Goal: Communication & Community: Answer question/provide support

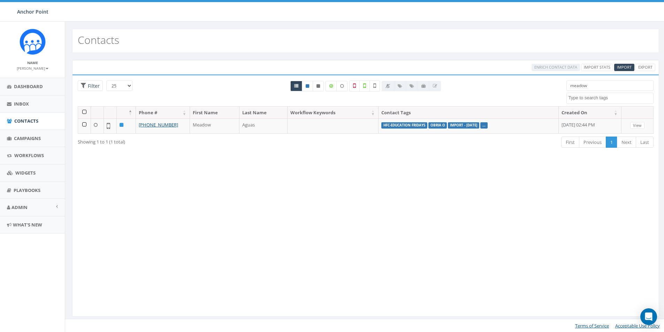
select select
click at [622, 68] on span "Import" at bounding box center [624, 66] width 15 height 5
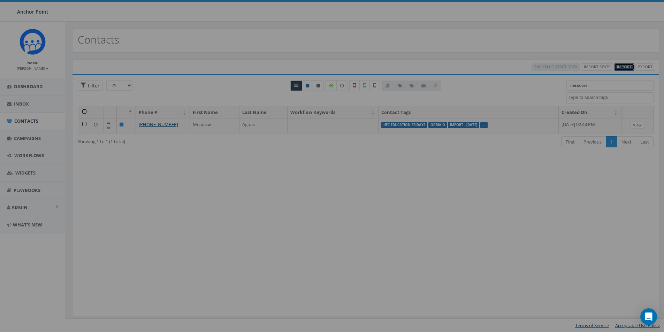
select select
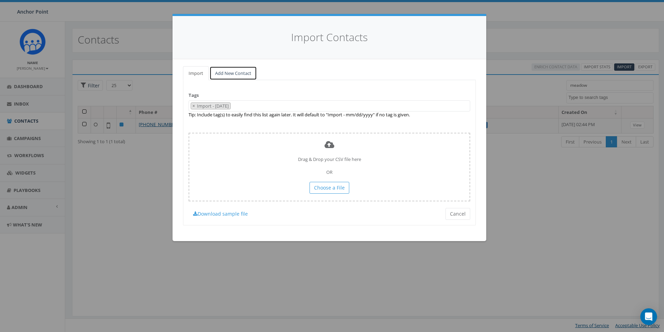
click at [227, 71] on link "Add New Contact" at bounding box center [232, 73] width 47 height 14
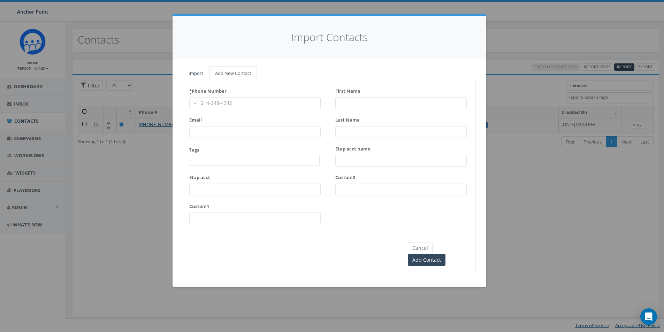
click at [215, 103] on input "* Phone Number" at bounding box center [254, 103] width 131 height 12
type input "346-397-3963"
click at [214, 163] on span at bounding box center [254, 160] width 131 height 11
type textarea "HFC"
select select "HFC-Education Fridays"
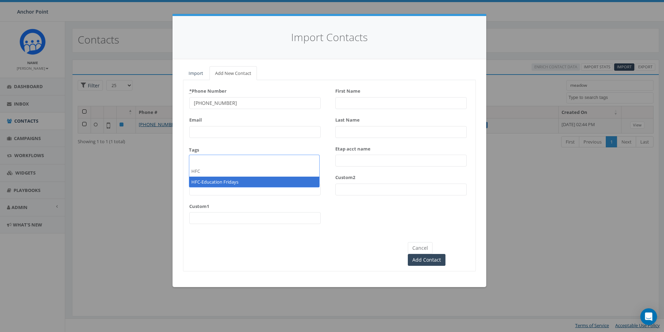
scroll to position [232, 0]
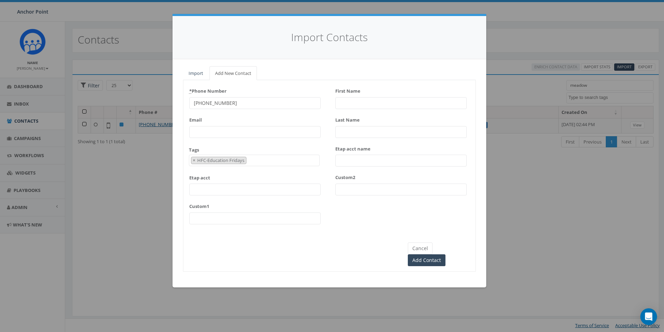
click at [347, 104] on input "First Name" at bounding box center [400, 103] width 131 height 12
type input "Michelle"
click at [357, 134] on input "Metca" at bounding box center [400, 132] width 131 height 12
type input "Metcalf"
click at [445, 254] on input "Add Contact" at bounding box center [427, 260] width 38 height 12
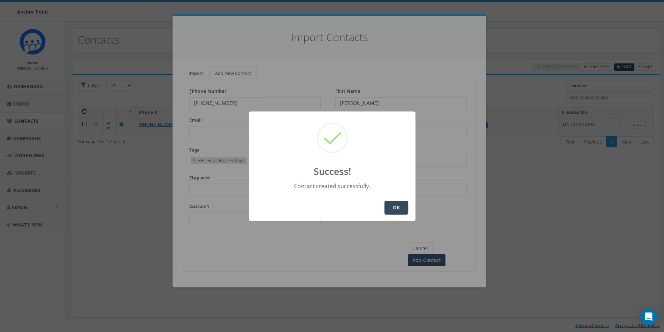
click at [401, 209] on button "OK" at bounding box center [396, 208] width 24 height 14
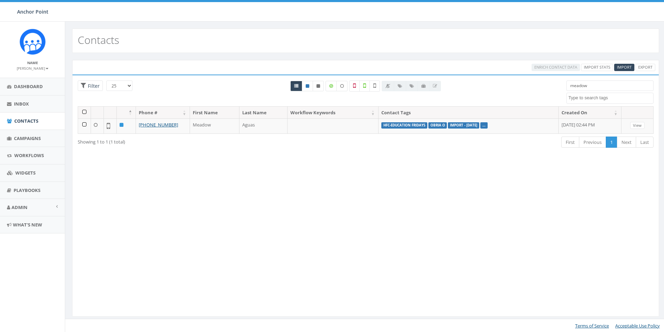
select select
click at [18, 137] on span "Campaigns" at bounding box center [27, 138] width 27 height 6
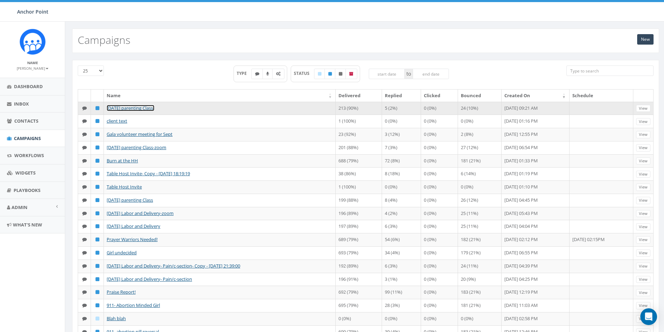
click at [153, 110] on link "Sept 12 parenting Class-" at bounding box center [131, 108] width 48 height 6
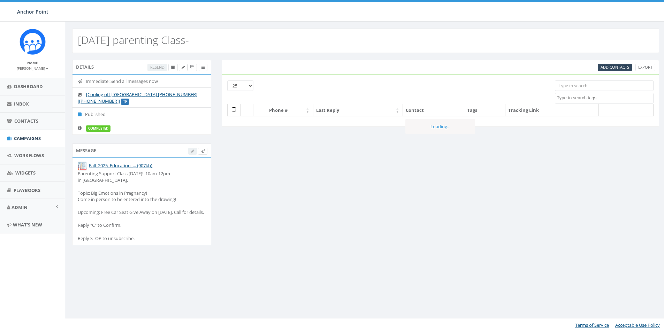
select select
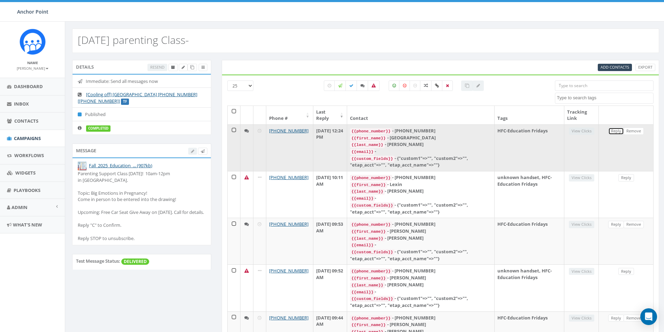
click at [615, 132] on link "Reply" at bounding box center [616, 130] width 16 height 7
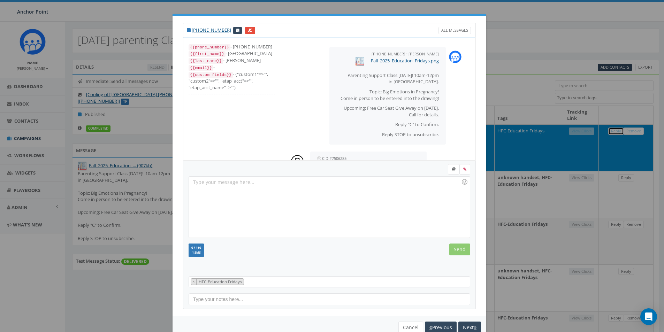
scroll to position [37, 0]
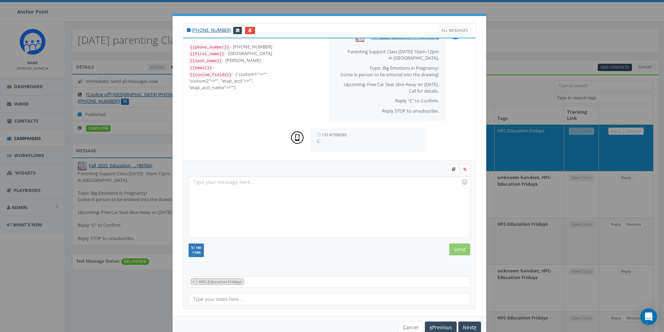
click at [219, 185] on div at bounding box center [329, 207] width 280 height 61
drag, startPoint x: 293, startPoint y: 182, endPoint x: 180, endPoint y: 187, distance: 112.2
click at [183, 187] on div "Thank you for confirming! See you Friday! Recent Smileys & People Animals & Nat…" at bounding box center [329, 235] width 293 height 148
copy div "Thank you for confirming! See you [DATE]!"
click at [458, 253] on input "Send" at bounding box center [459, 249] width 21 height 12
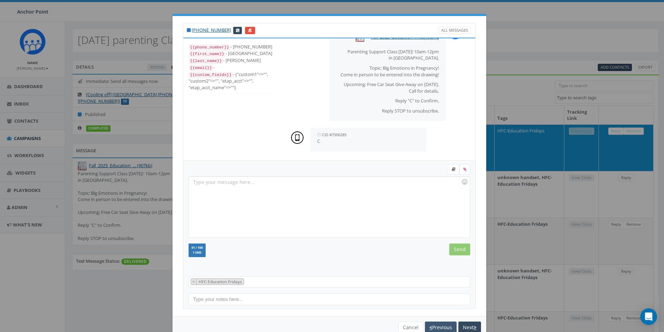
scroll to position [67, 0]
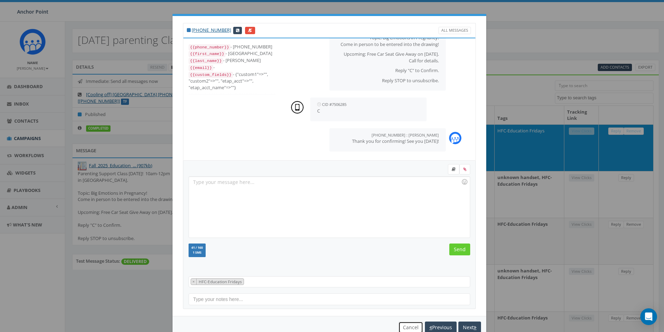
click at [411, 328] on button "Cancel" at bounding box center [410, 327] width 25 height 12
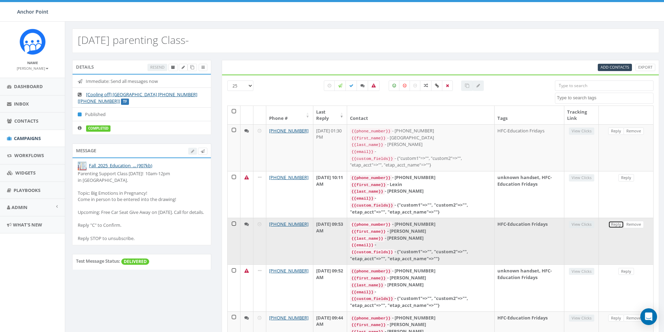
click at [615, 221] on link "Reply" at bounding box center [616, 224] width 16 height 7
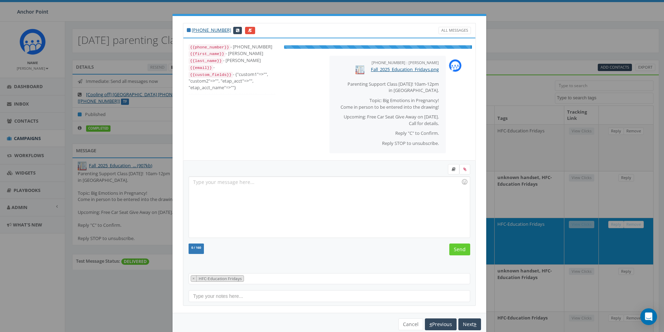
scroll to position [37, 0]
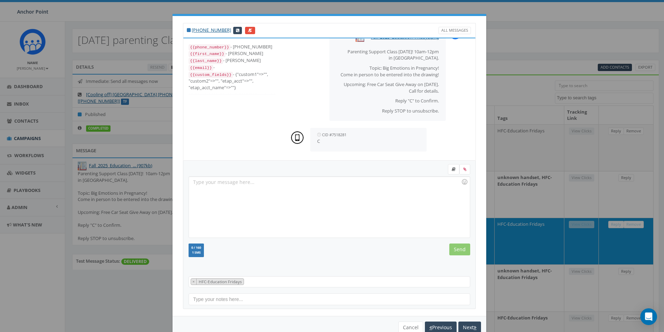
click at [200, 183] on div at bounding box center [329, 207] width 280 height 61
click at [457, 249] on input "Send" at bounding box center [459, 249] width 21 height 12
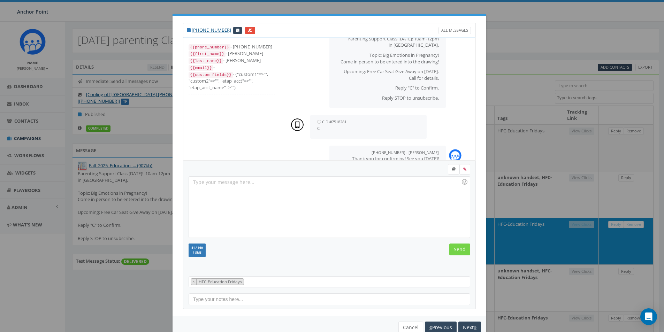
scroll to position [67, 0]
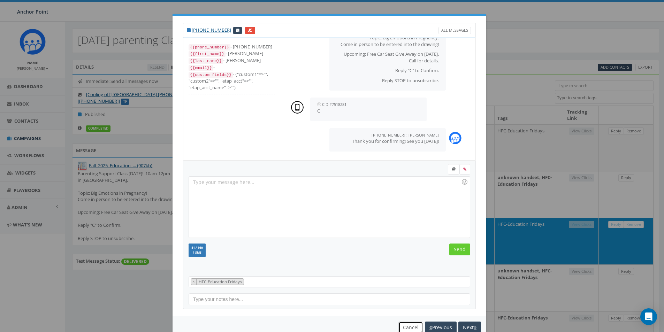
click at [405, 326] on button "Cancel" at bounding box center [410, 327] width 25 height 12
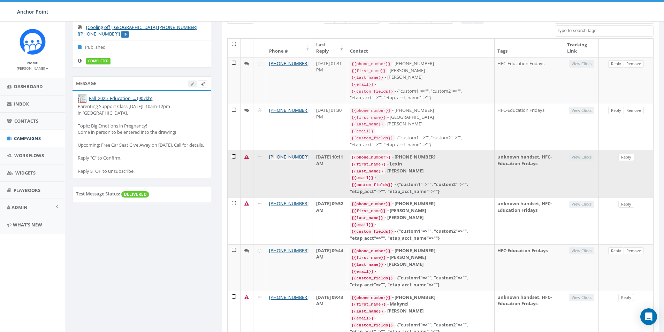
scroll to position [70, 0]
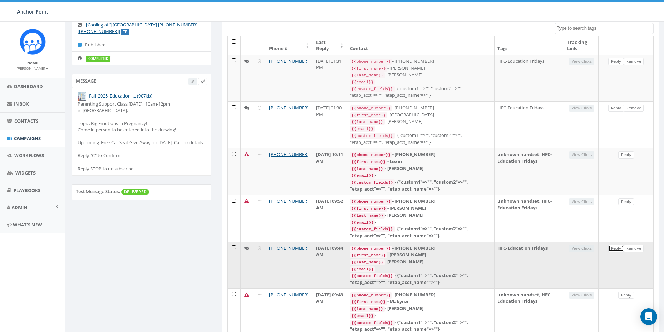
click at [617, 245] on link "Reply" at bounding box center [616, 248] width 16 height 7
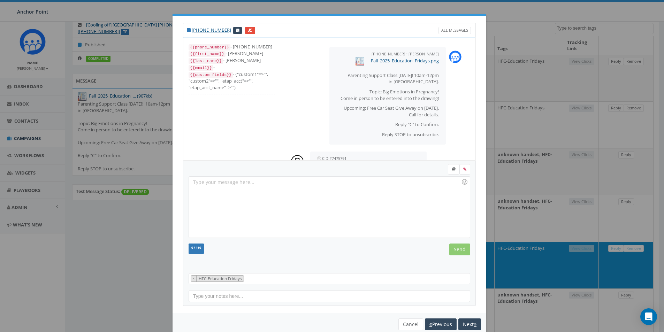
scroll to position [37, 0]
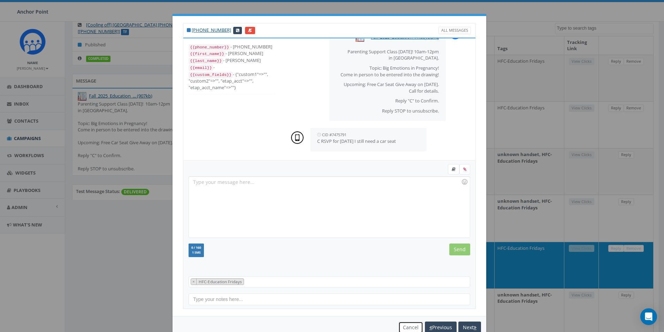
click at [402, 332] on button "Cancel" at bounding box center [410, 327] width 25 height 12
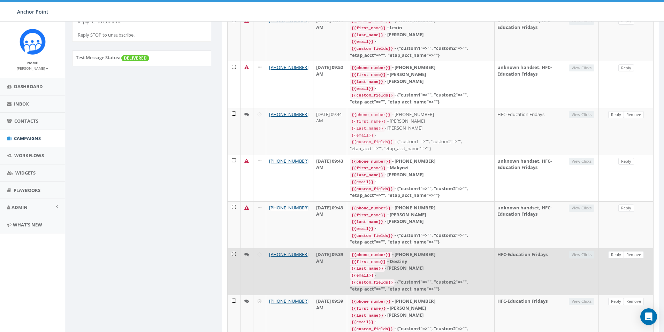
scroll to position [244, 0]
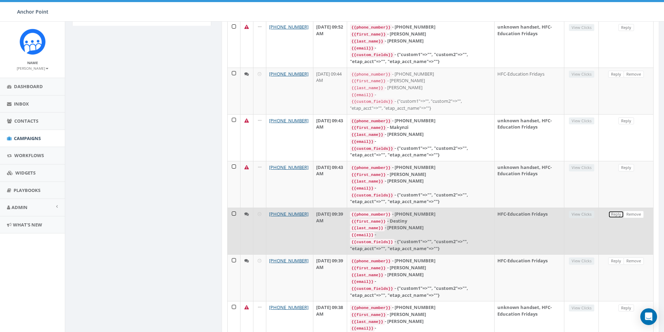
click at [612, 211] on link "Reply" at bounding box center [616, 214] width 16 height 7
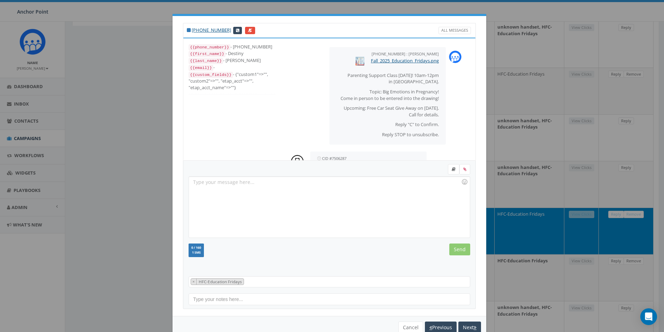
scroll to position [37, 0]
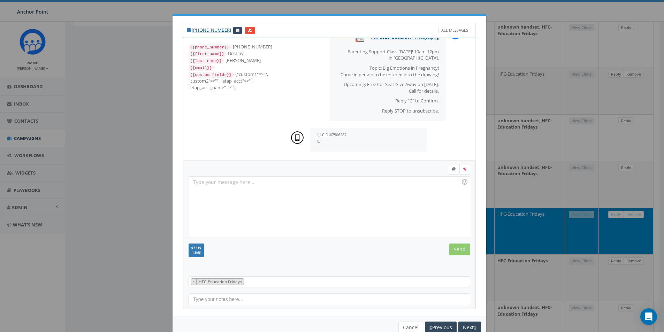
click at [200, 182] on div at bounding box center [329, 207] width 280 height 61
click at [456, 247] on input "Send" at bounding box center [459, 249] width 21 height 12
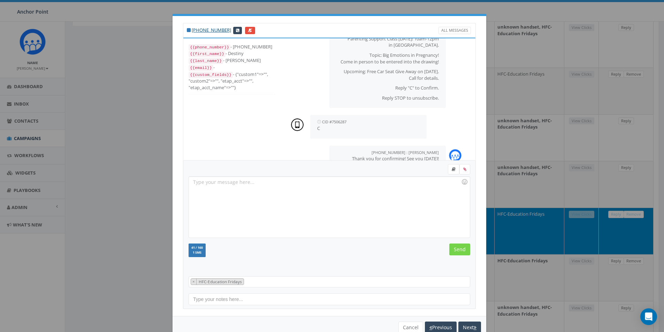
scroll to position [67, 0]
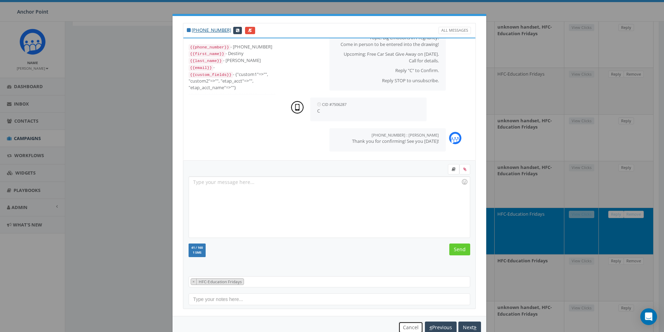
click at [409, 327] on button "Cancel" at bounding box center [410, 327] width 25 height 12
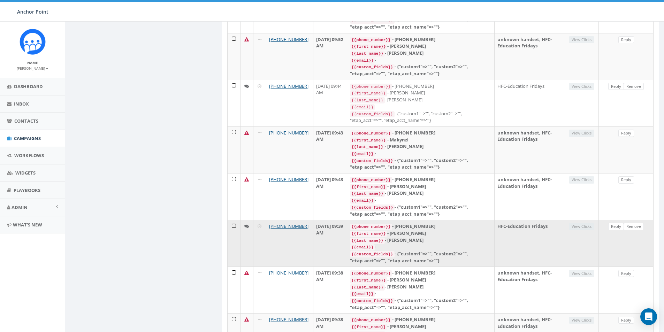
scroll to position [279, 0]
click at [616, 223] on link "Reply" at bounding box center [616, 226] width 16 height 7
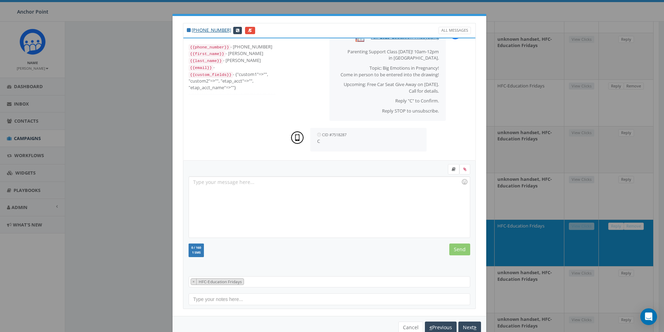
scroll to position [37, 0]
click at [196, 184] on div at bounding box center [329, 207] width 280 height 61
click at [453, 249] on input "Send" at bounding box center [459, 249] width 21 height 12
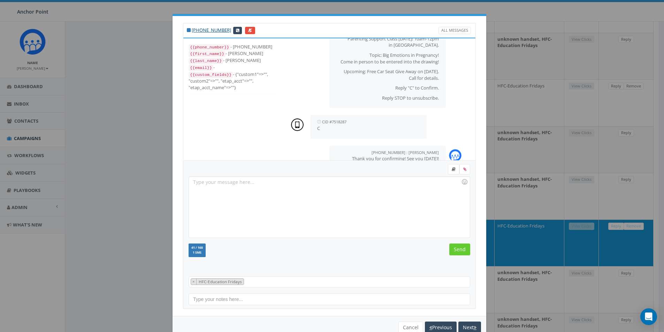
scroll to position [67, 0]
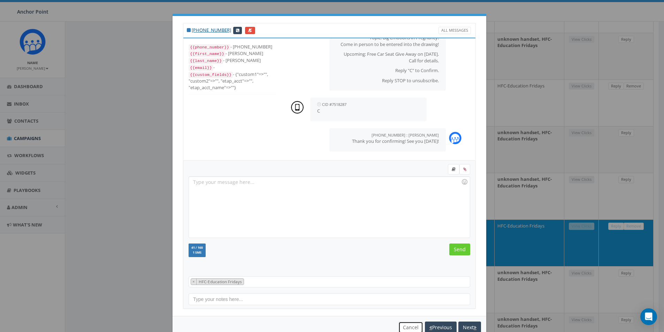
click at [409, 324] on button "Cancel" at bounding box center [410, 327] width 25 height 12
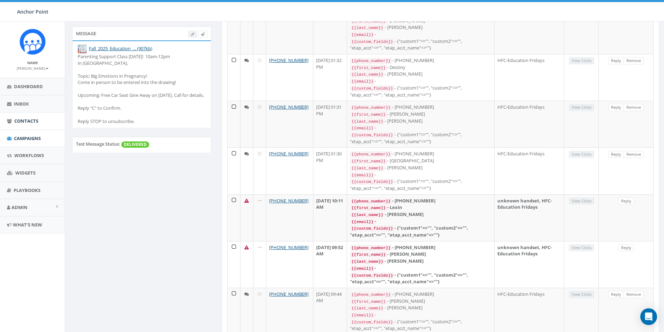
scroll to position [104, 0]
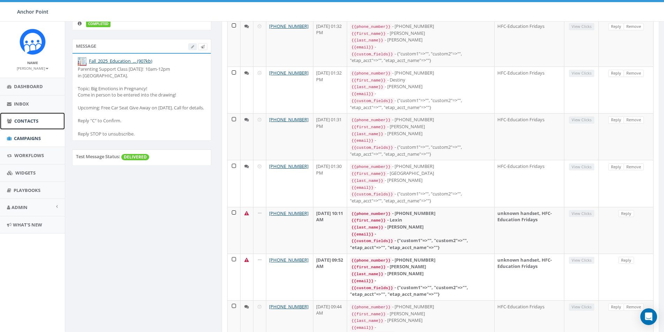
click at [33, 121] on span "Contacts" at bounding box center [26, 121] width 24 height 6
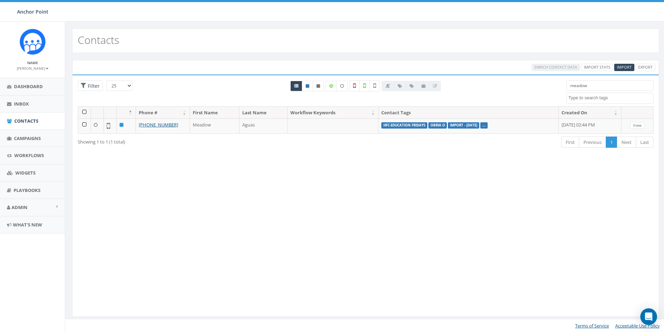
select select
click at [27, 139] on span "Campaigns" at bounding box center [27, 138] width 27 height 6
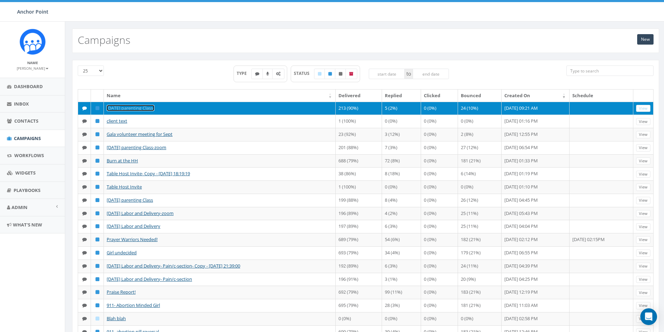
click at [139, 108] on link "[DATE] parenting Class-" at bounding box center [131, 108] width 48 height 6
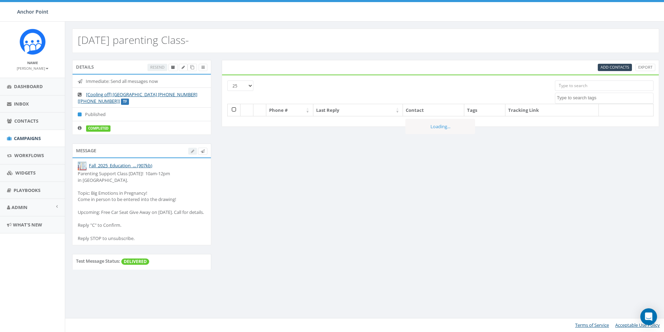
select select
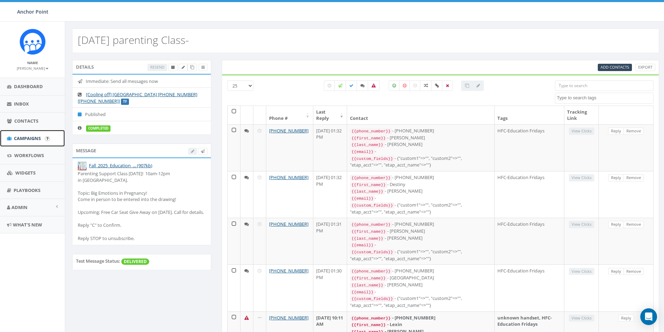
click at [30, 141] on link "Campaigns" at bounding box center [32, 138] width 65 height 17
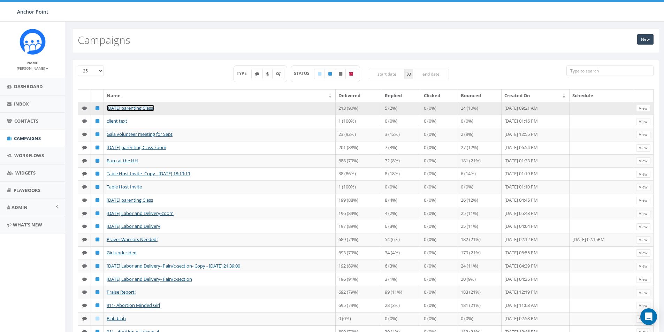
click at [135, 109] on link "[DATE] parenting Class-" at bounding box center [131, 108] width 48 height 6
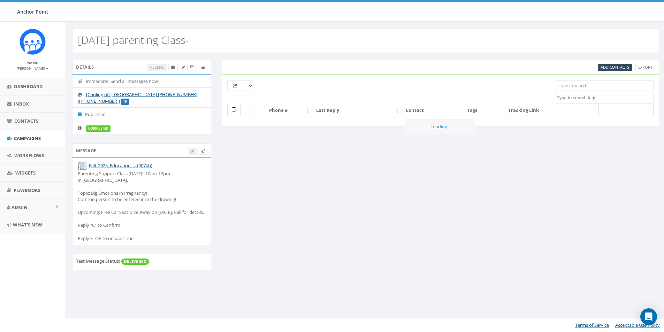
select select
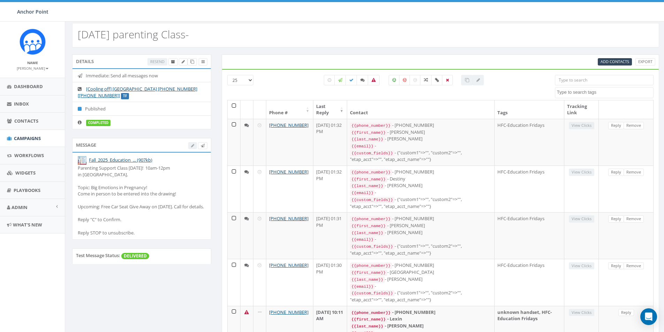
scroll to position [2, 0]
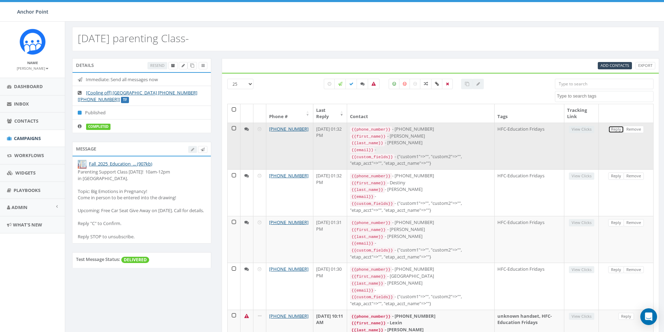
click at [618, 128] on link "Reply" at bounding box center [616, 129] width 16 height 7
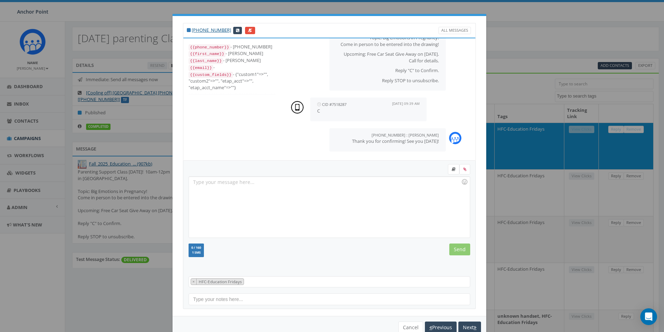
scroll to position [67, 0]
click at [405, 329] on button "Cancel" at bounding box center [410, 327] width 25 height 12
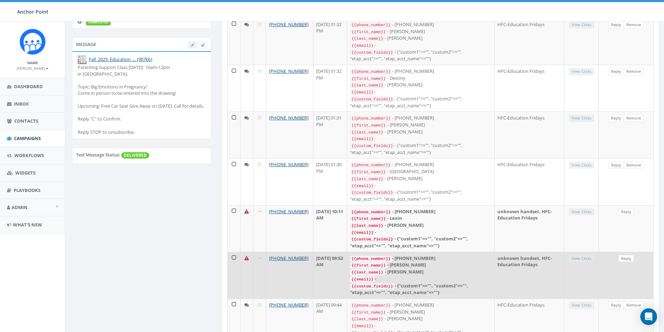
scroll to position [141, 0]
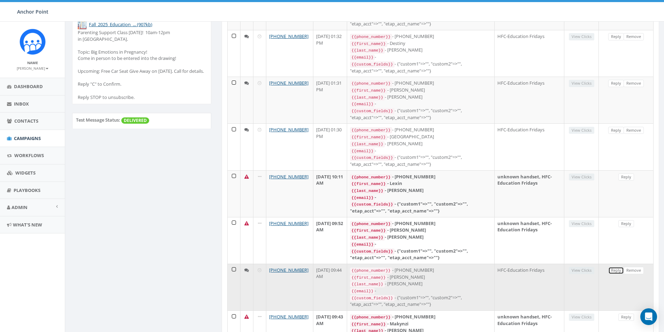
click at [616, 267] on link "Reply" at bounding box center [616, 270] width 16 height 7
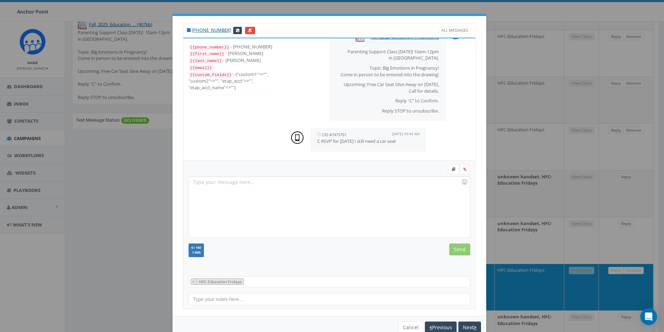
scroll to position [37, 0]
click at [405, 328] on button "Cancel" at bounding box center [410, 327] width 25 height 12
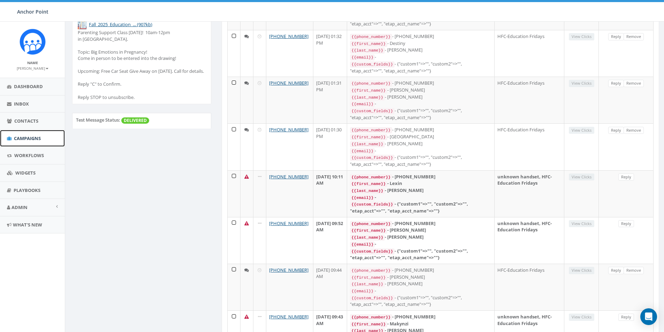
click at [26, 140] on span "Campaigns" at bounding box center [27, 138] width 27 height 6
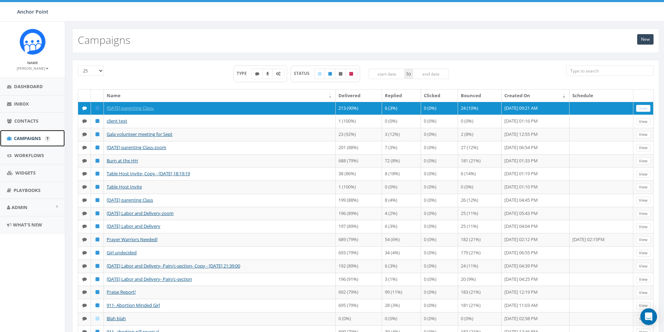
click at [30, 139] on span "Campaigns" at bounding box center [27, 138] width 27 height 6
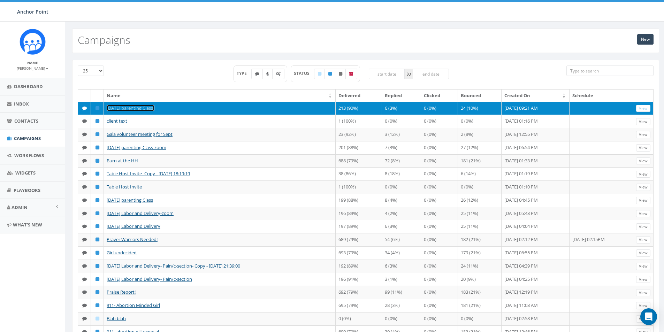
click at [152, 108] on link "[DATE] parenting Class-" at bounding box center [131, 108] width 48 height 6
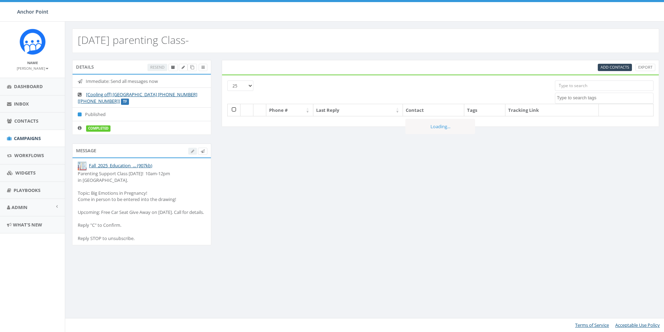
select select
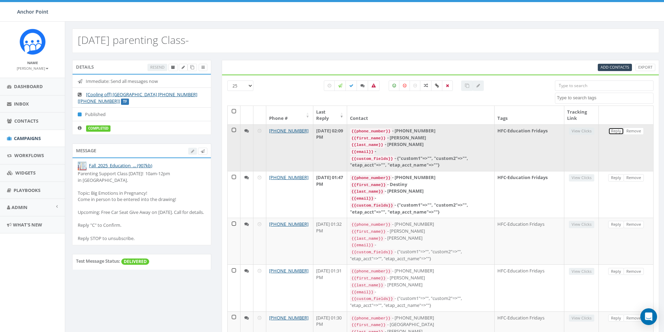
click at [617, 130] on link "Reply" at bounding box center [616, 130] width 16 height 7
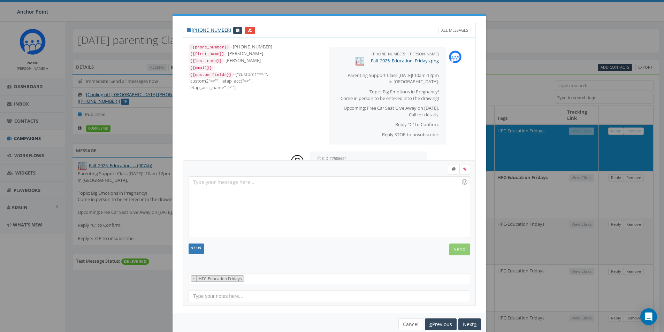
scroll to position [37, 0]
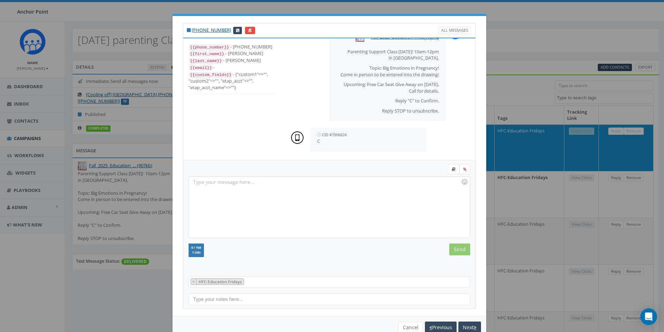
click at [196, 185] on div at bounding box center [329, 207] width 280 height 61
click at [460, 248] on input "Send" at bounding box center [459, 249] width 21 height 12
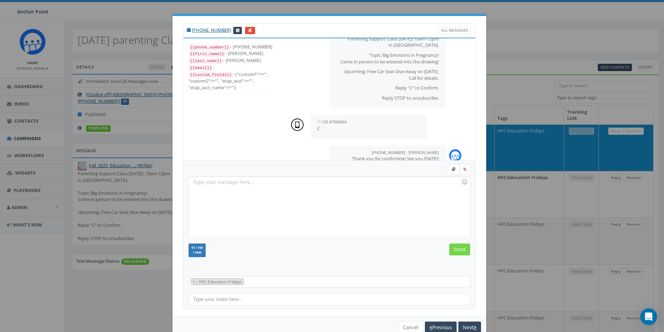
scroll to position [67, 0]
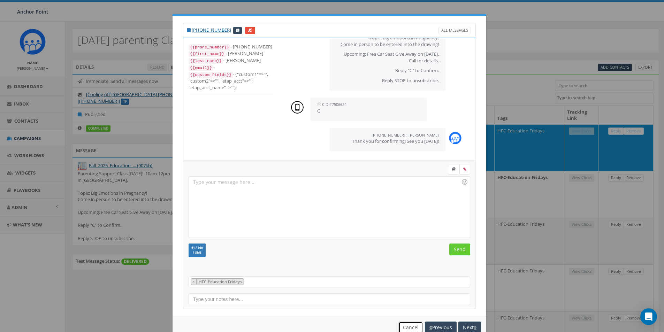
click at [408, 327] on button "Cancel" at bounding box center [410, 327] width 25 height 12
